Goal: Task Accomplishment & Management: Use online tool/utility

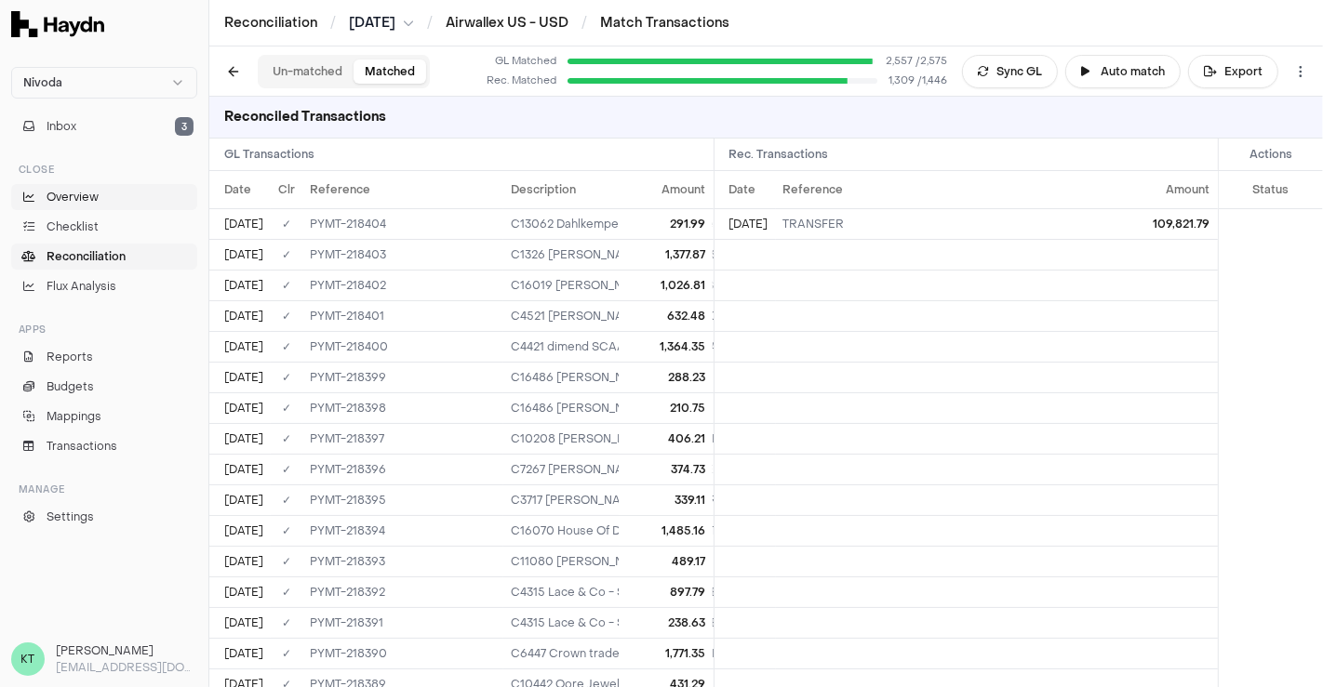
click at [112, 109] on div "Inbox 3" at bounding box center [104, 126] width 201 height 41
click at [138, 127] on button "Inbox 3" at bounding box center [104, 126] width 186 height 26
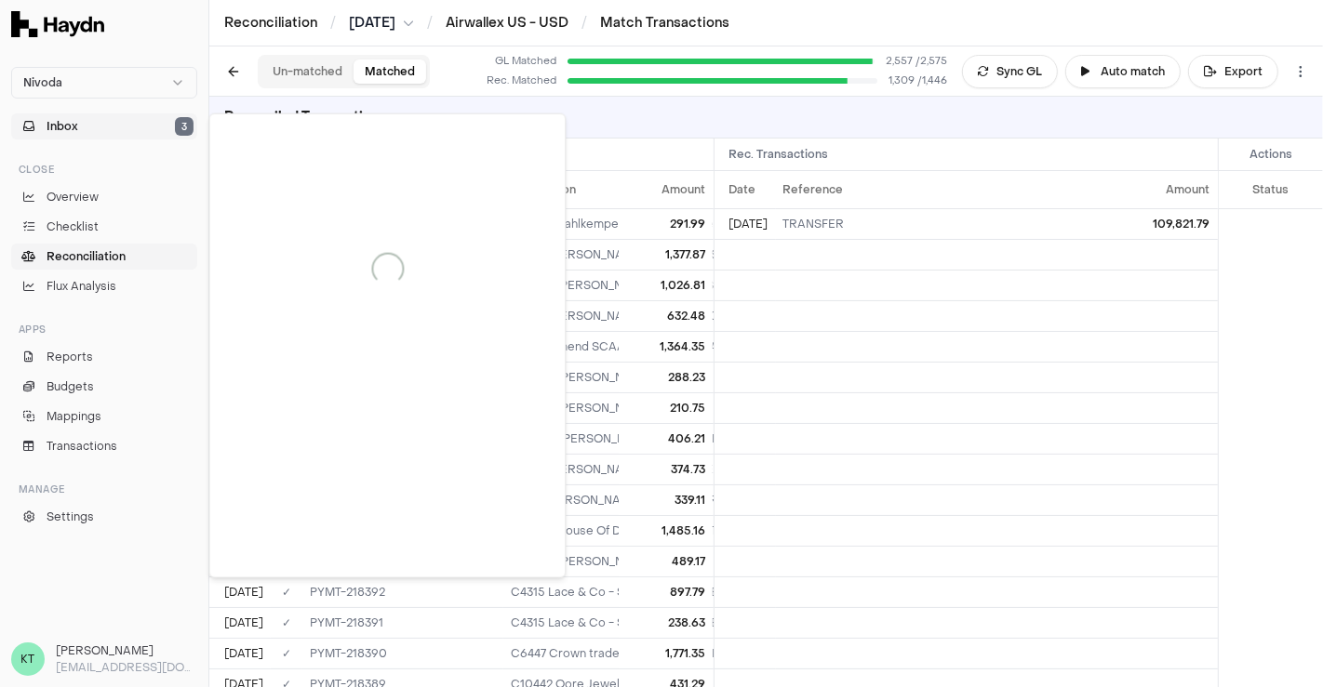
click at [134, 134] on button "Inbox 3" at bounding box center [104, 126] width 186 height 26
click at [115, 121] on button "Inbox 3" at bounding box center [104, 126] width 186 height 26
click at [154, 117] on button "Inbox 3" at bounding box center [104, 126] width 186 height 26
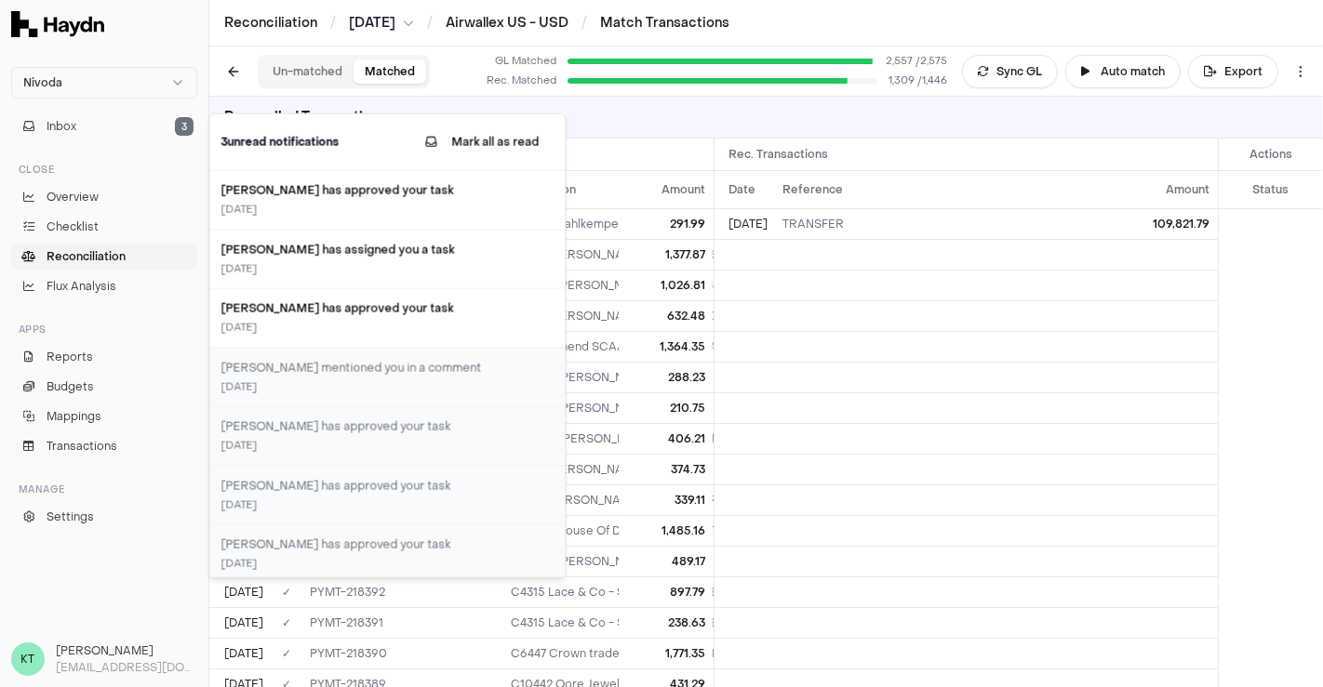
click at [105, 122] on button "Inbox 3" at bounding box center [104, 126] width 186 height 26
click at [109, 245] on link "Reconciliation" at bounding box center [104, 257] width 186 height 26
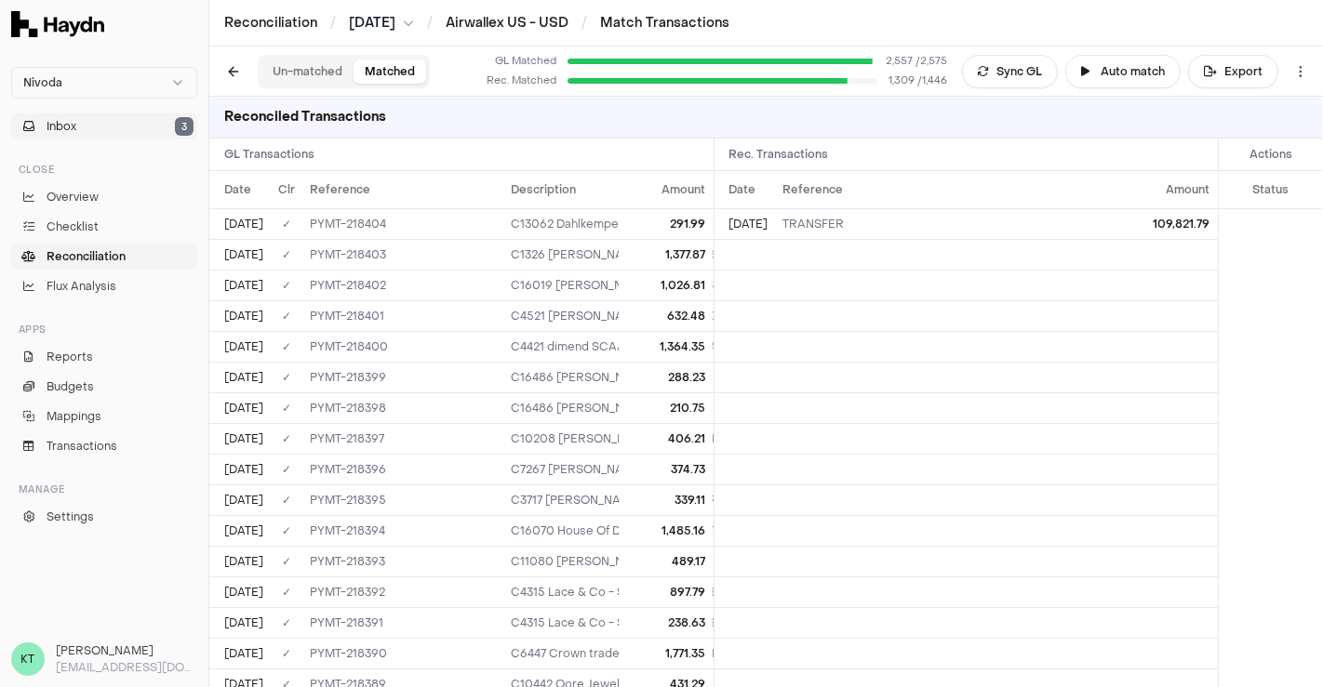
click at [98, 123] on button "Inbox 3" at bounding box center [104, 126] width 186 height 26
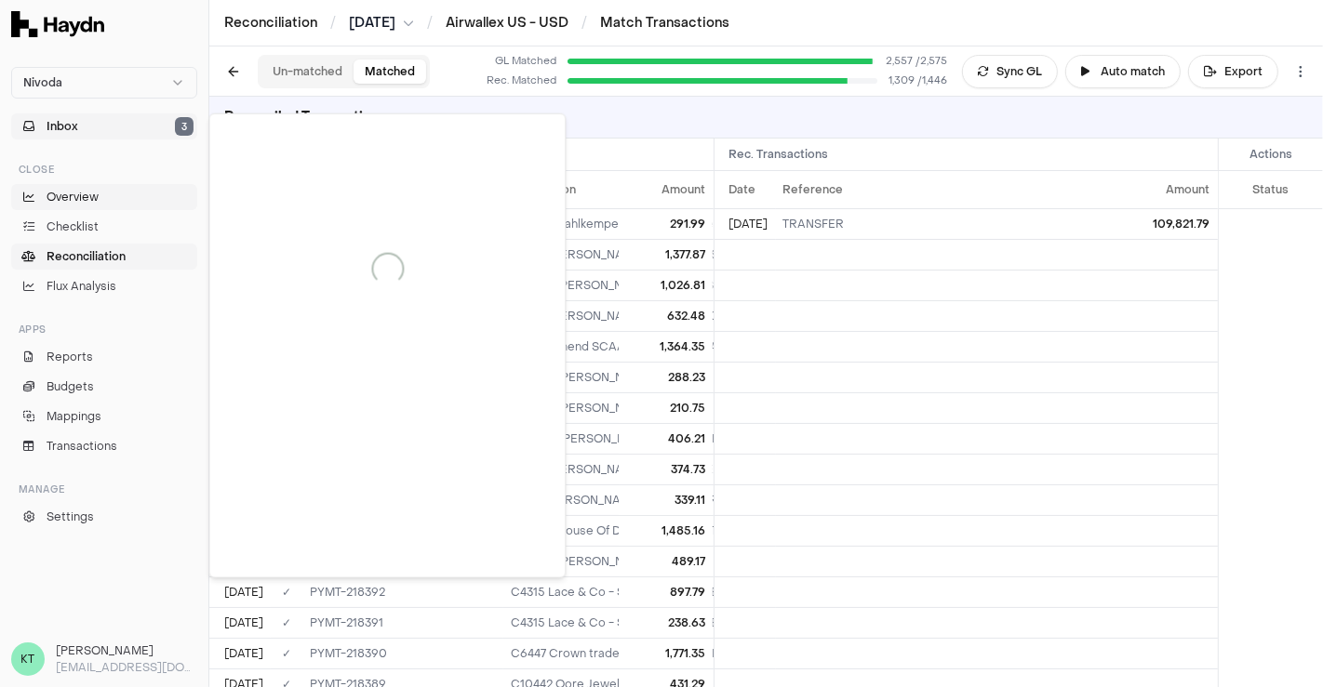
click at [73, 193] on span "Overview" at bounding box center [73, 197] width 52 height 17
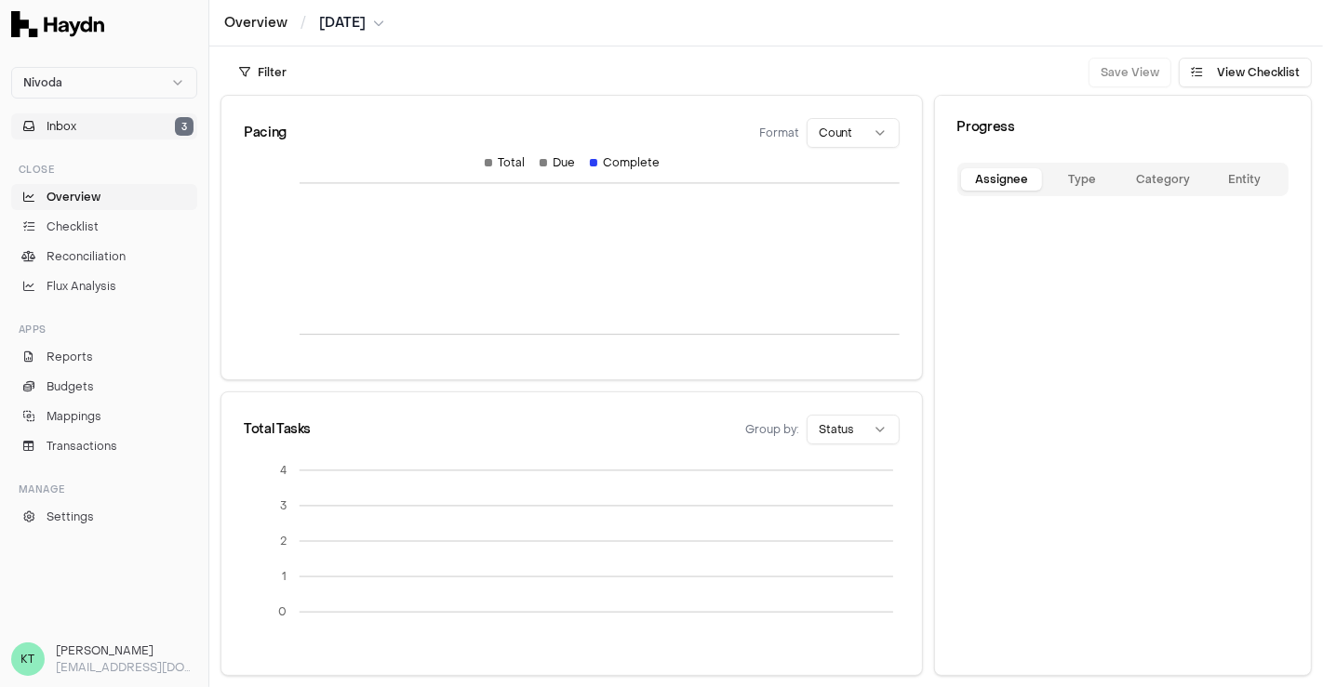
click at [100, 127] on button "Inbox 3" at bounding box center [104, 126] width 186 height 26
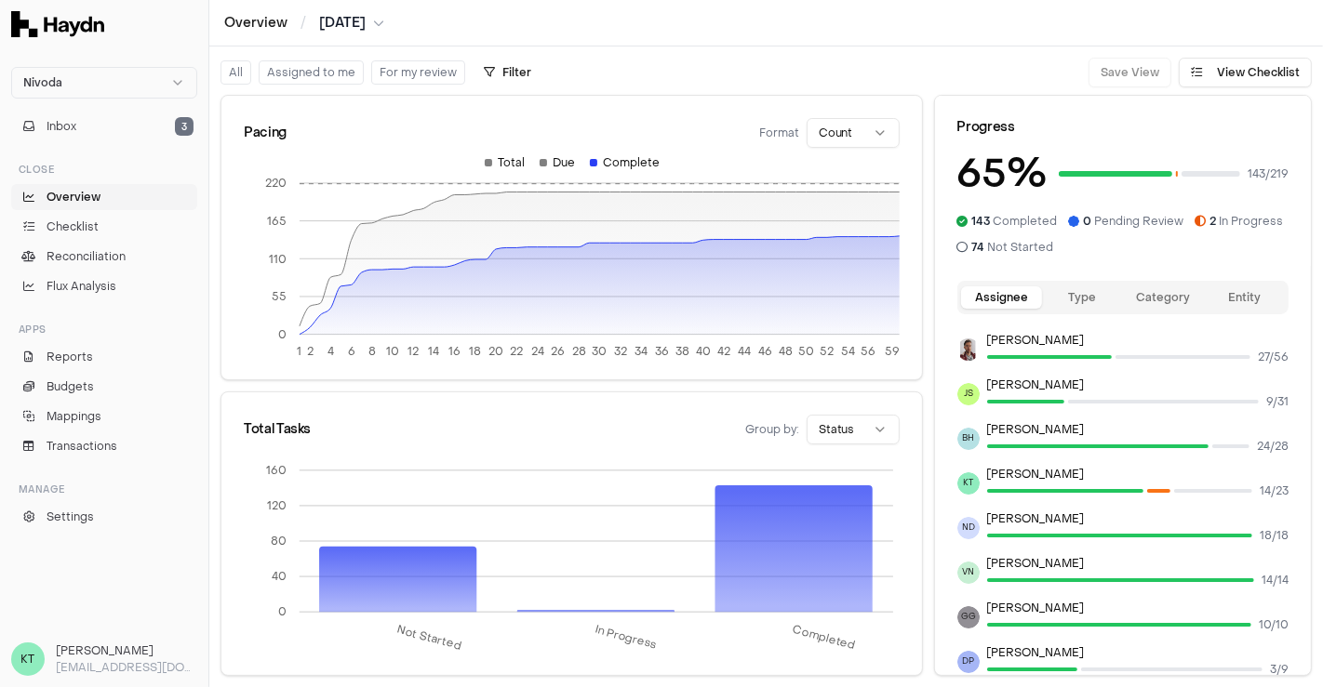
click at [1104, 354] on div at bounding box center [1050, 357] width 126 height 19
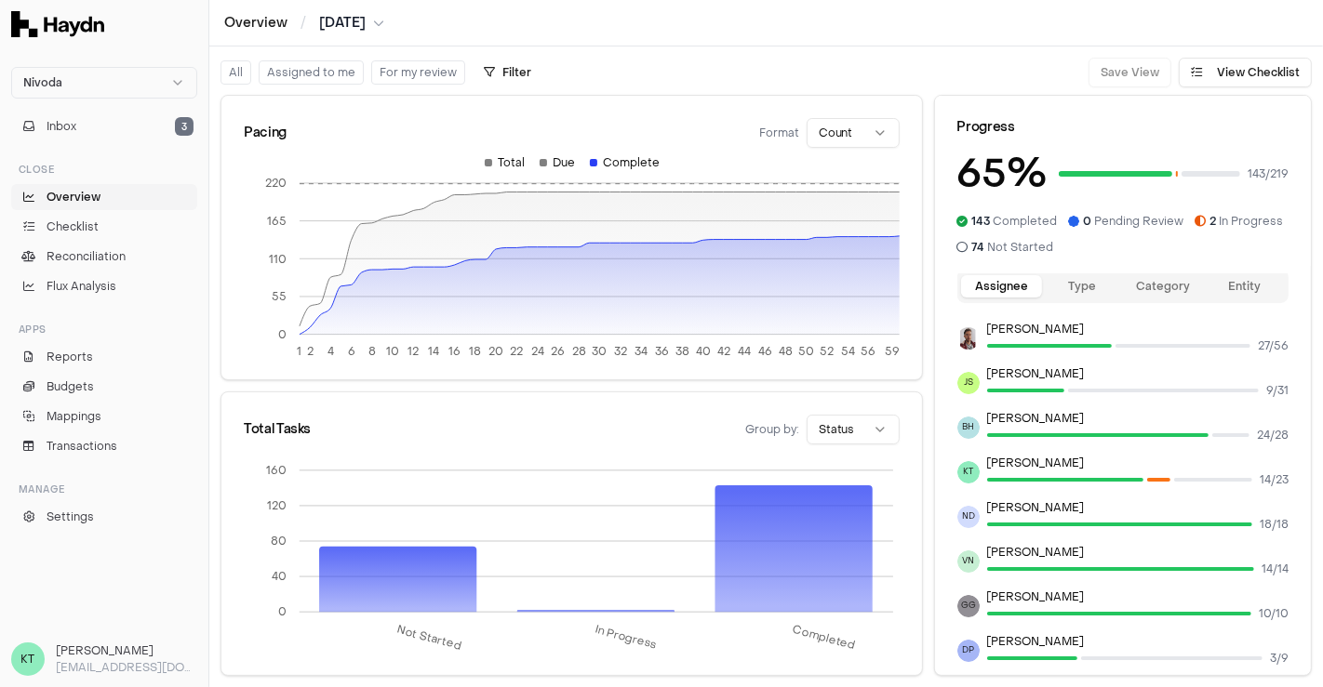
scroll to position [10, 0]
click at [112, 132] on button "Inbox 3" at bounding box center [104, 126] width 186 height 26
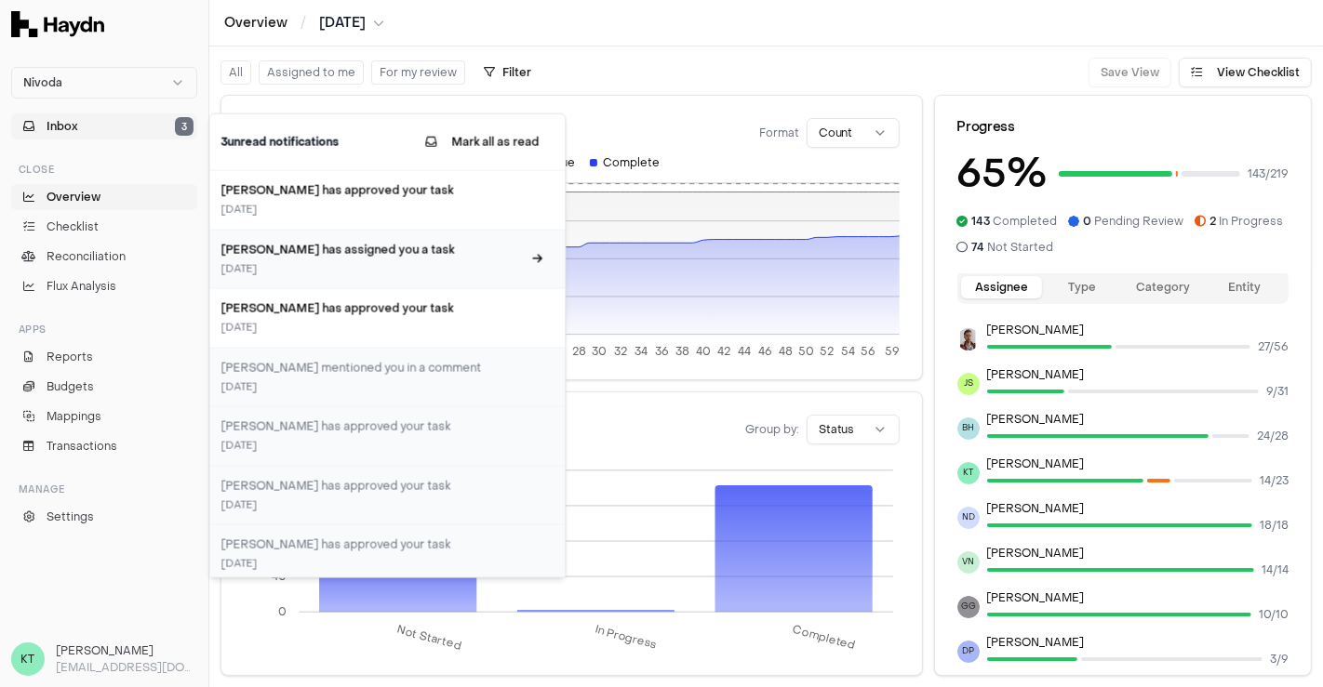
click at [346, 254] on h3 "[PERSON_NAME] has assigned you a task" at bounding box center [370, 249] width 300 height 17
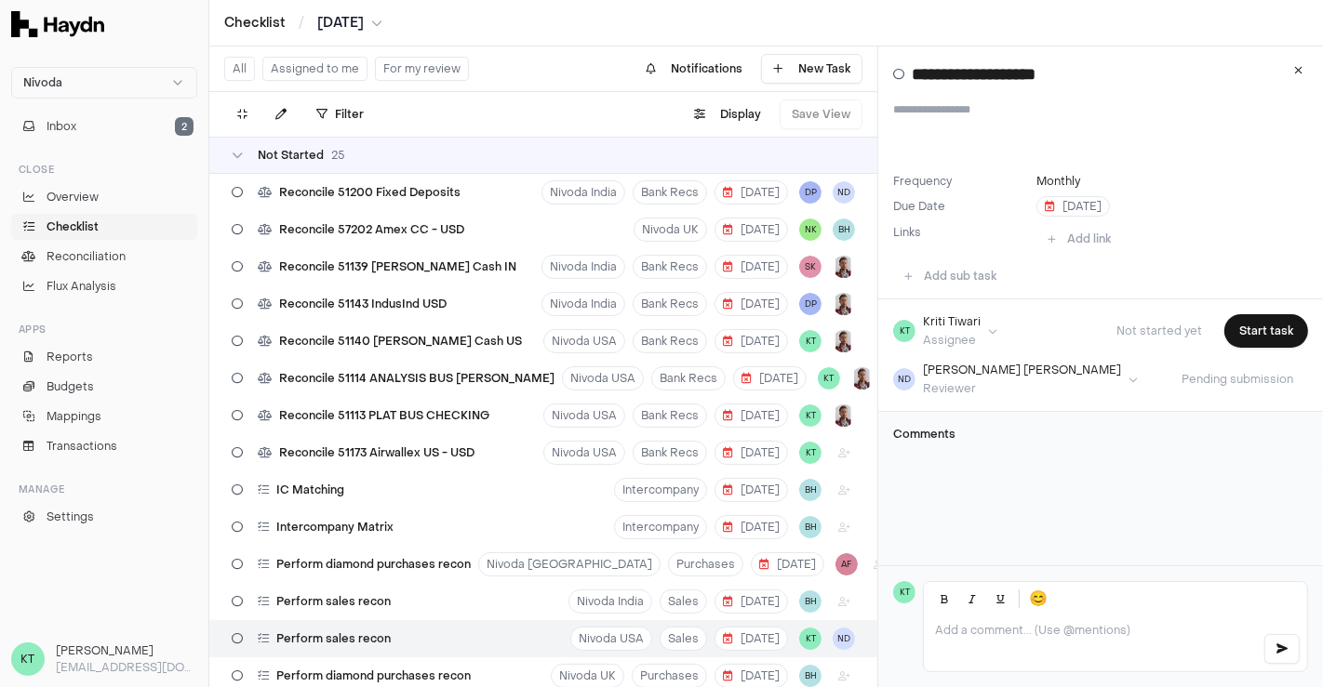
click at [304, 68] on button "Assigned to me" at bounding box center [314, 69] width 105 height 24
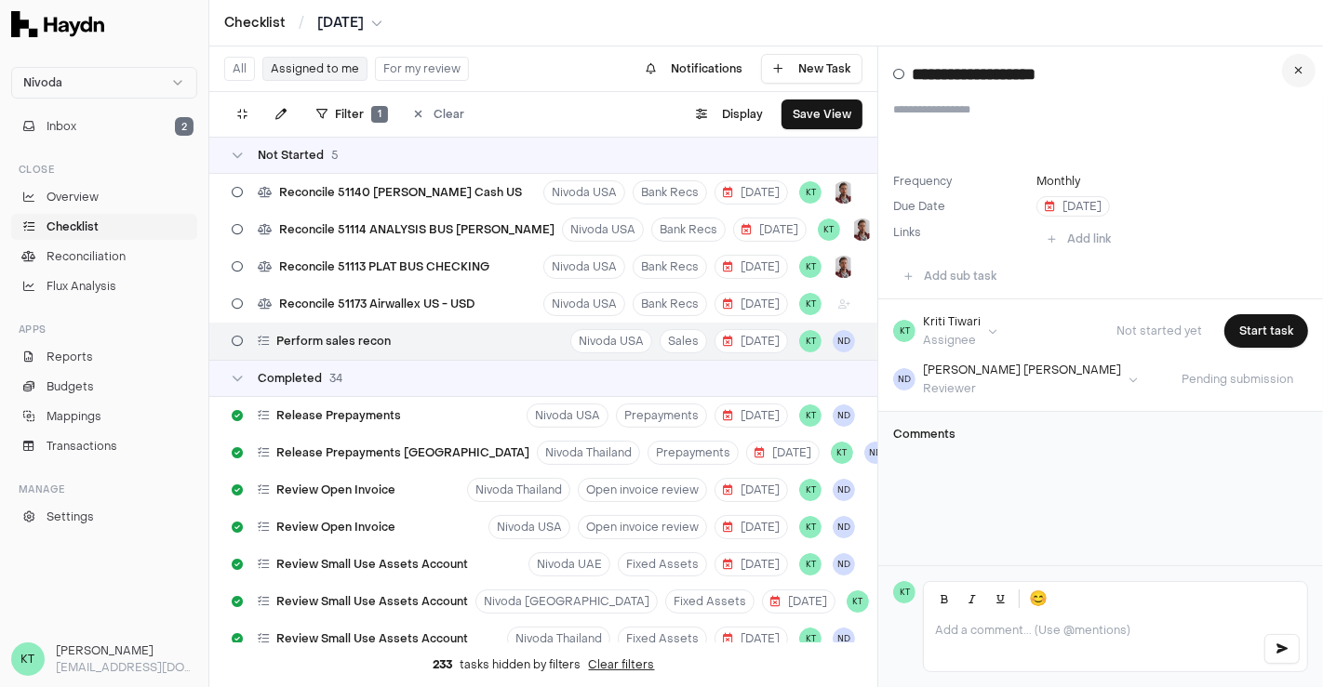
click at [1298, 72] on icon at bounding box center [1299, 70] width 8 height 11
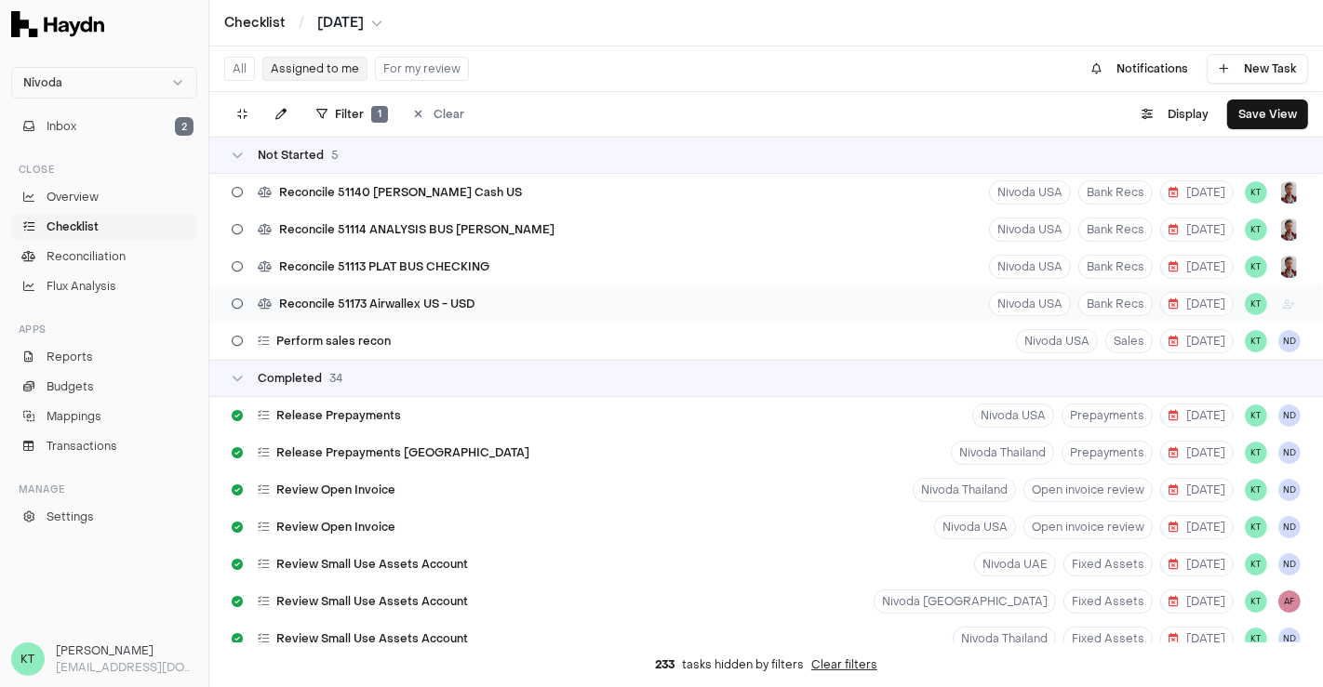
click at [846, 312] on div "Reconcile 51173 Airwallex US - USD Nivoda USA Bank Recs 20 Aug KT" at bounding box center [766, 304] width 1114 height 37
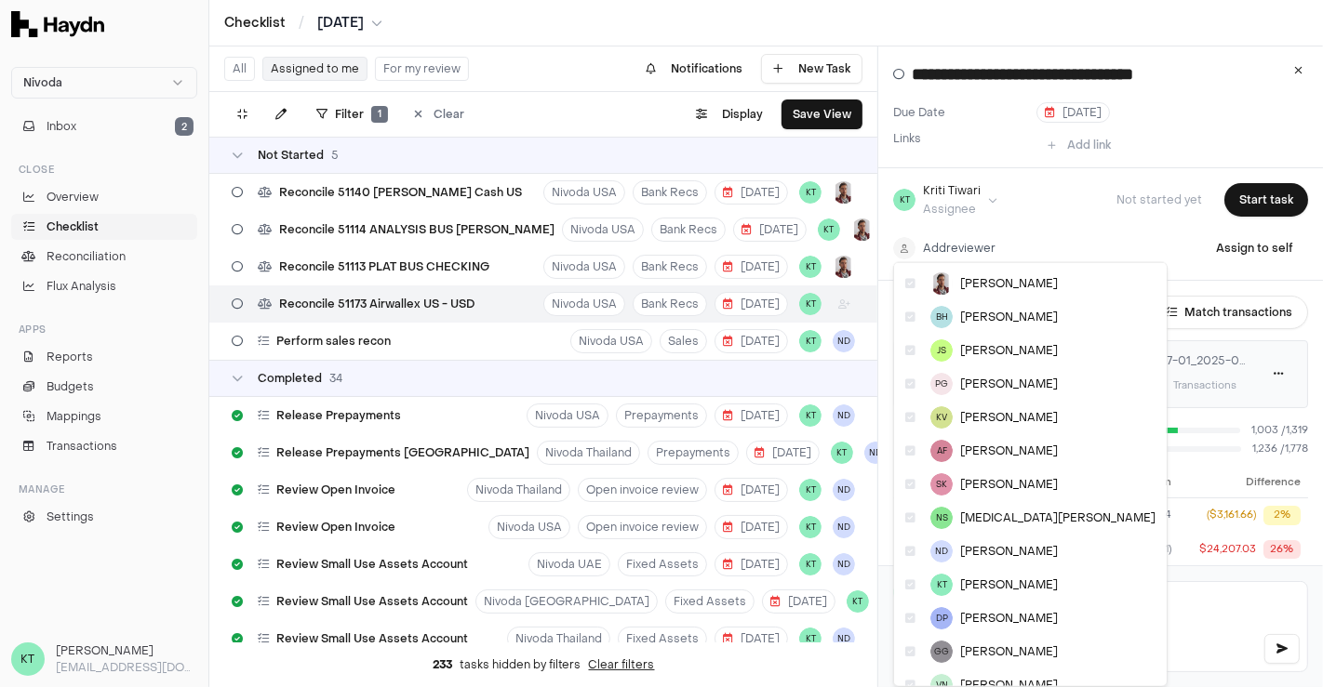
click at [927, 252] on html "Nivoda Inbox 2 Close Overview Checklist Reconciliation Flux Analysis Apps Repor…" at bounding box center [661, 343] width 1323 height 687
click at [975, 558] on div "ND Nidhi Desai" at bounding box center [1030, 551] width 265 height 33
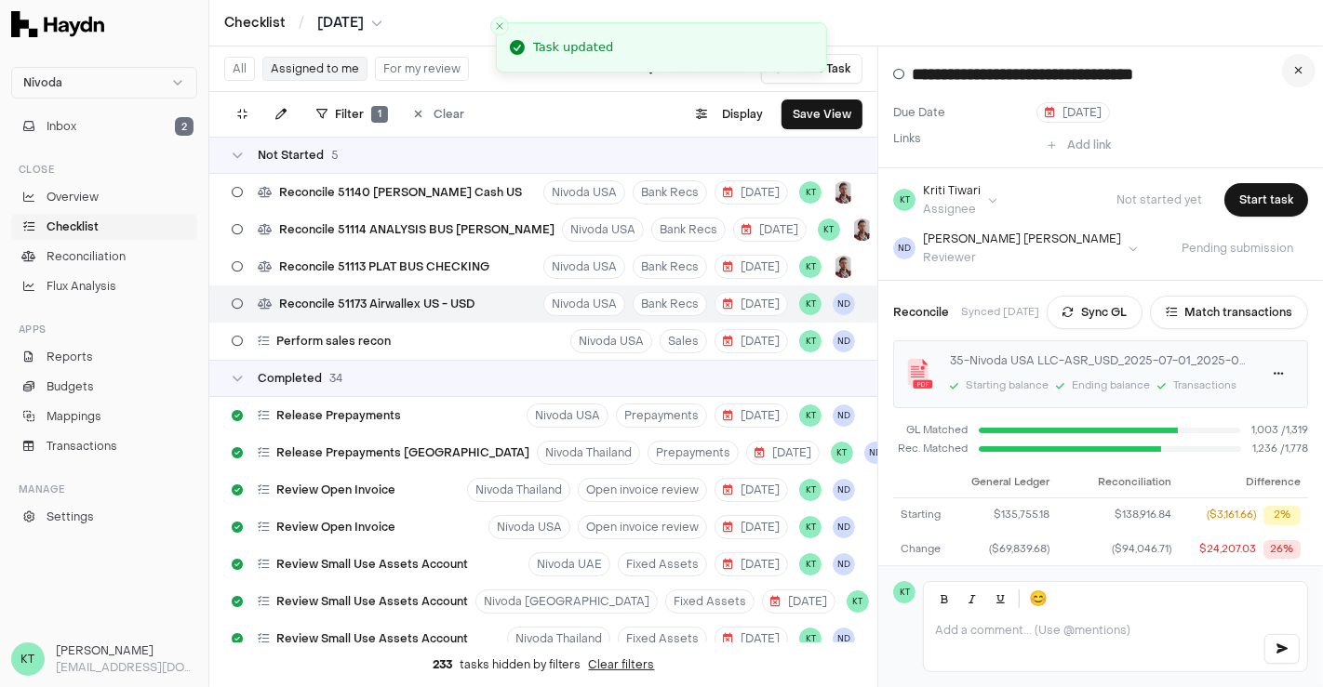
click at [1295, 71] on icon at bounding box center [1299, 70] width 8 height 11
